Goal: Task Accomplishment & Management: Use online tool/utility

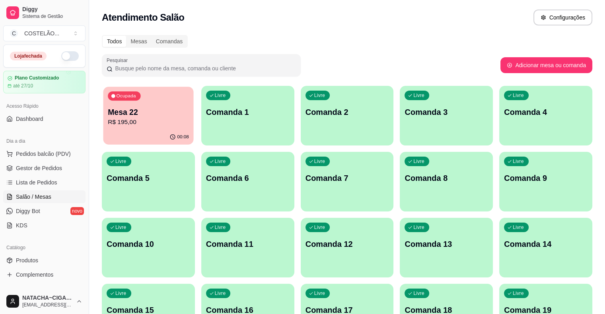
click at [121, 123] on p "R$ 195,00" at bounding box center [148, 122] width 81 height 9
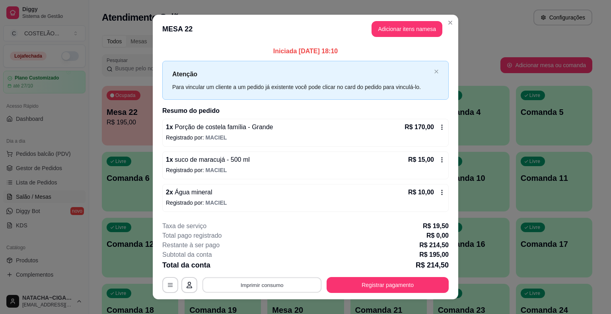
click at [275, 283] on button "Imprimir consumo" at bounding box center [261, 285] width 119 height 16
click at [264, 264] on button "cozinha" at bounding box center [261, 266] width 56 height 12
click at [271, 281] on button "Imprimir consumo" at bounding box center [261, 285] width 119 height 16
click at [263, 265] on button "cozinha" at bounding box center [261, 266] width 56 height 12
click at [249, 289] on button "Imprimir consumo" at bounding box center [261, 285] width 119 height 16
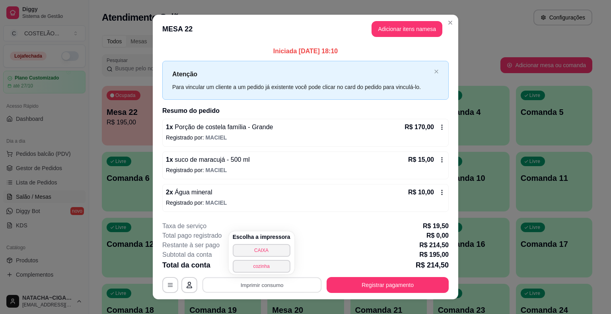
click at [500, 41] on div "**********" at bounding box center [305, 157] width 611 height 314
